Goal: Transaction & Acquisition: Purchase product/service

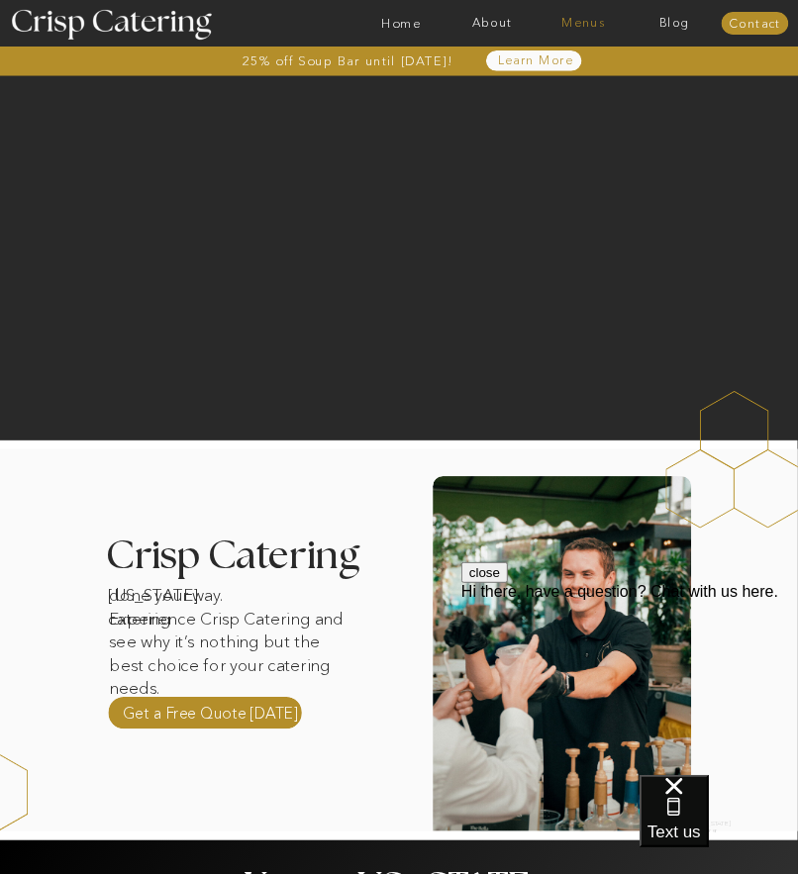
click at [576, 24] on nav "Menus" at bounding box center [582, 23] width 91 height 13
click at [558, 77] on nav "Winter (Sep-Feb)" at bounding box center [582, 78] width 109 height 13
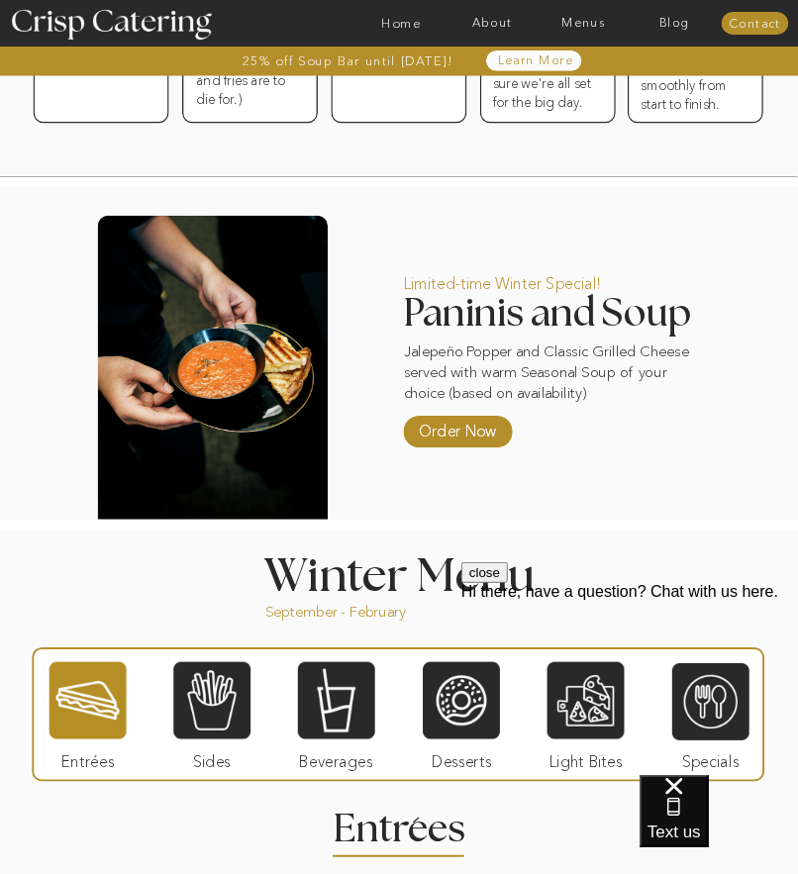
scroll to position [994, 0]
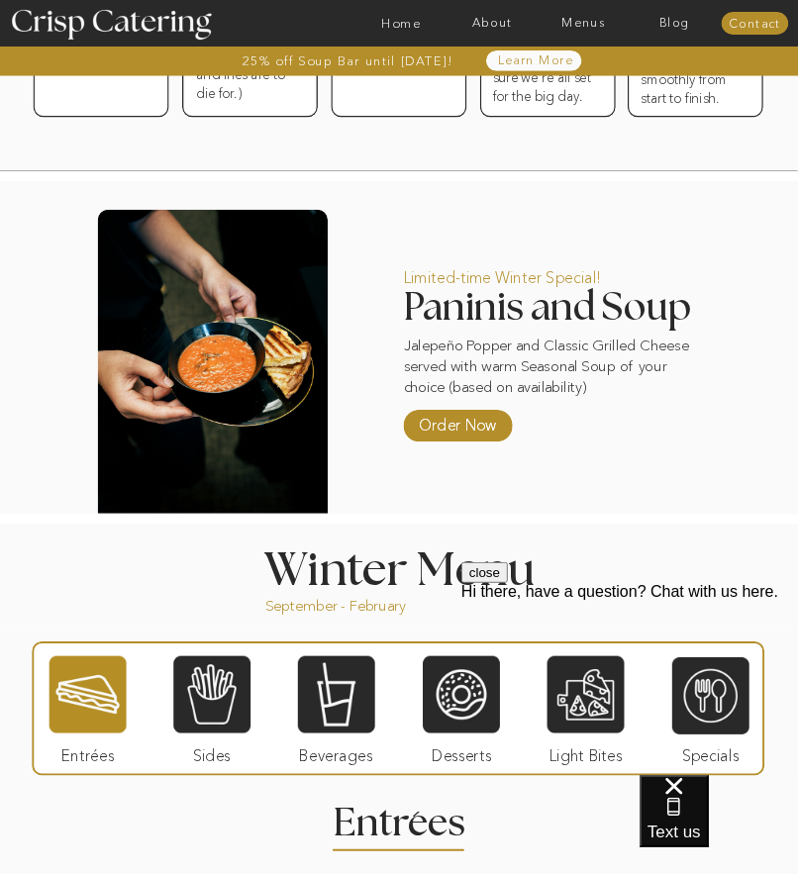
click at [507, 582] on button "close" at bounding box center [483, 571] width 47 height 21
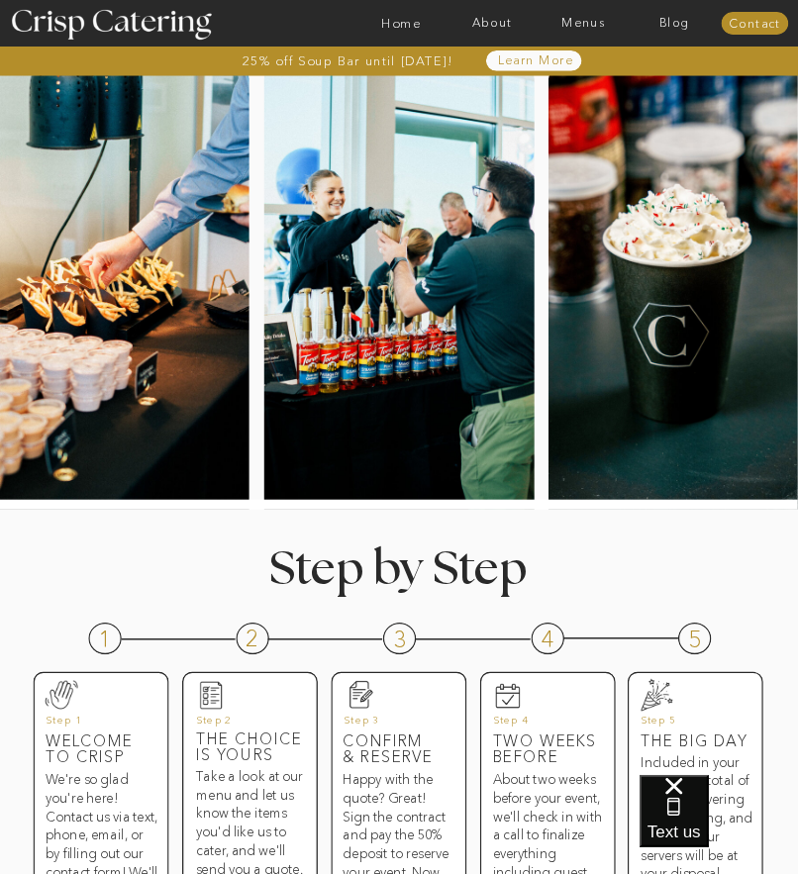
scroll to position [133, 0]
